Goal: Transaction & Acquisition: Book appointment/travel/reservation

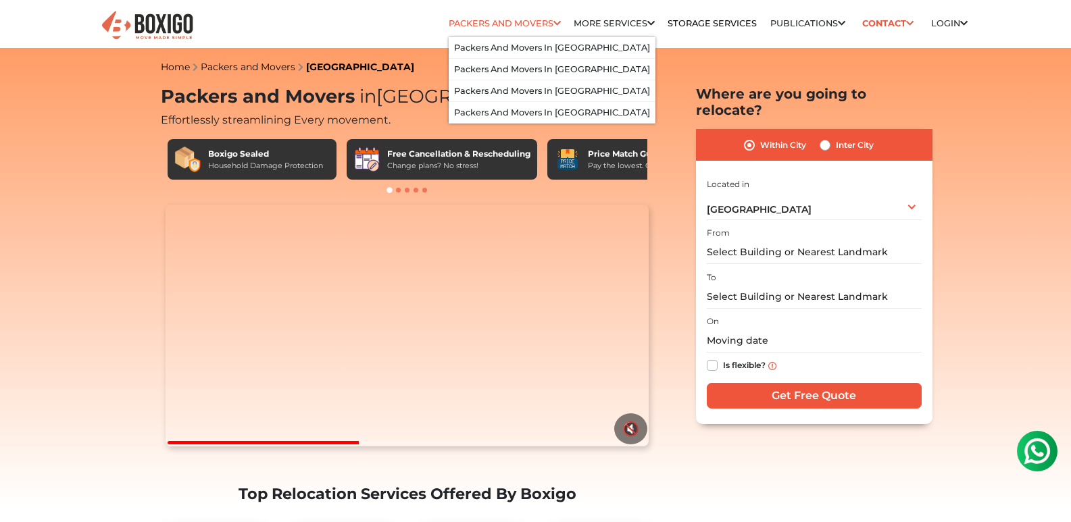
click at [502, 26] on link "Packers and Movers" at bounding box center [505, 23] width 112 height 10
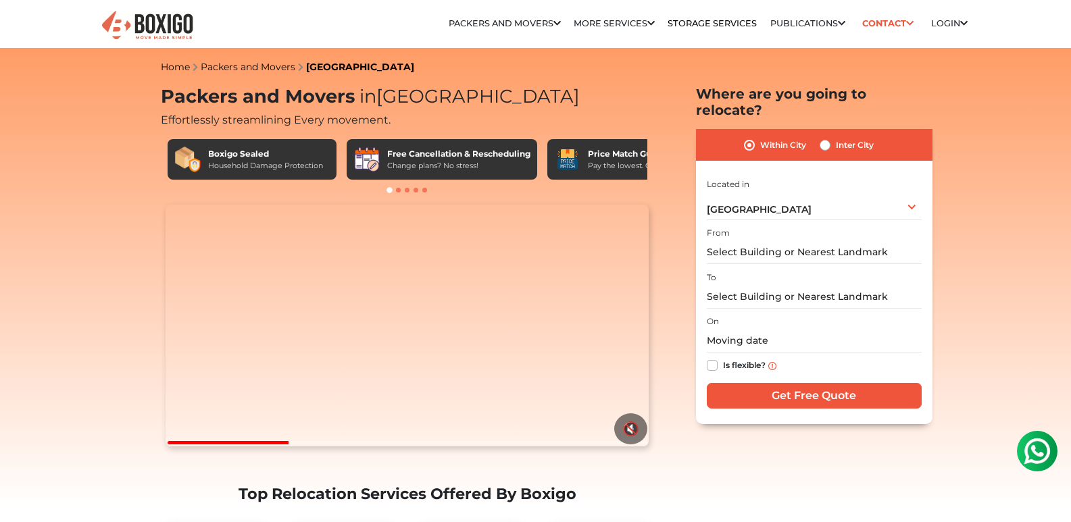
click at [687, 105] on section "Packers and Movers in [GEOGRAPHIC_DATA] Effortlessly streamlining Every movemen…" at bounding box center [792, 255] width 236 height 338
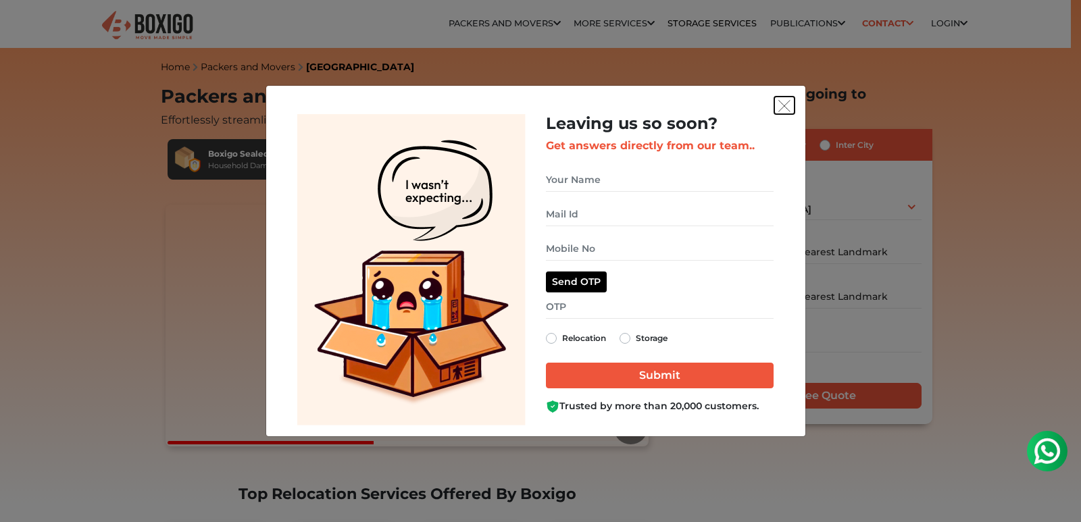
click at [792, 102] on button "get free quote dialog" at bounding box center [784, 106] width 20 height 18
